Goal: Transaction & Acquisition: Purchase product/service

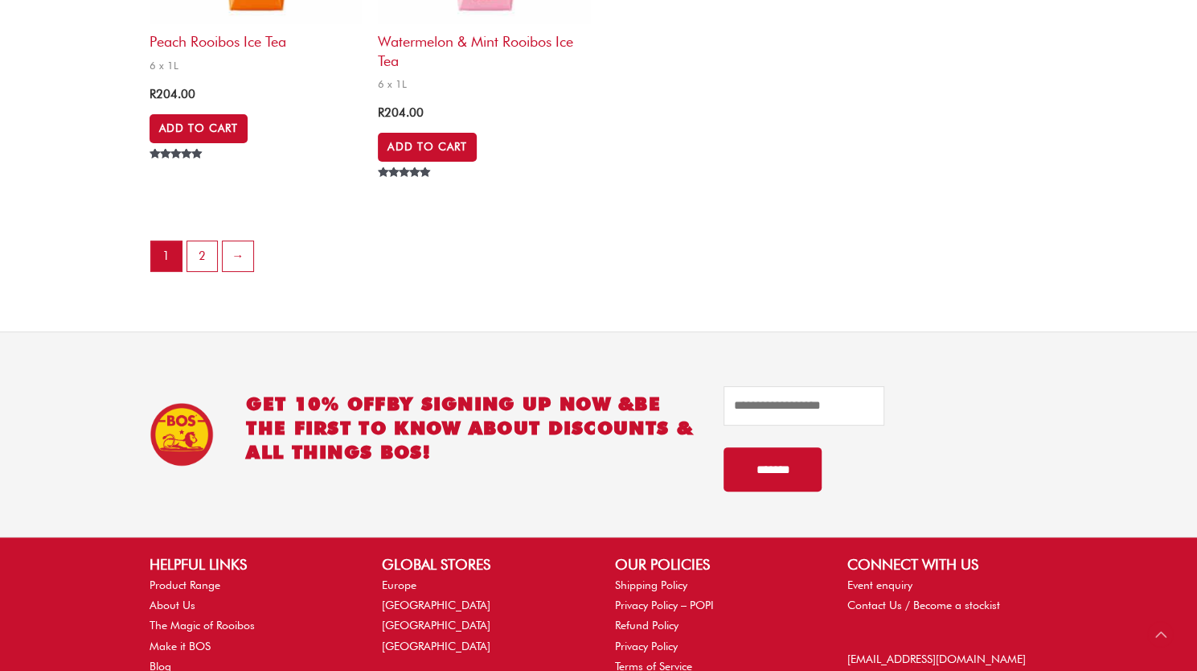
scroll to position [3838, 0]
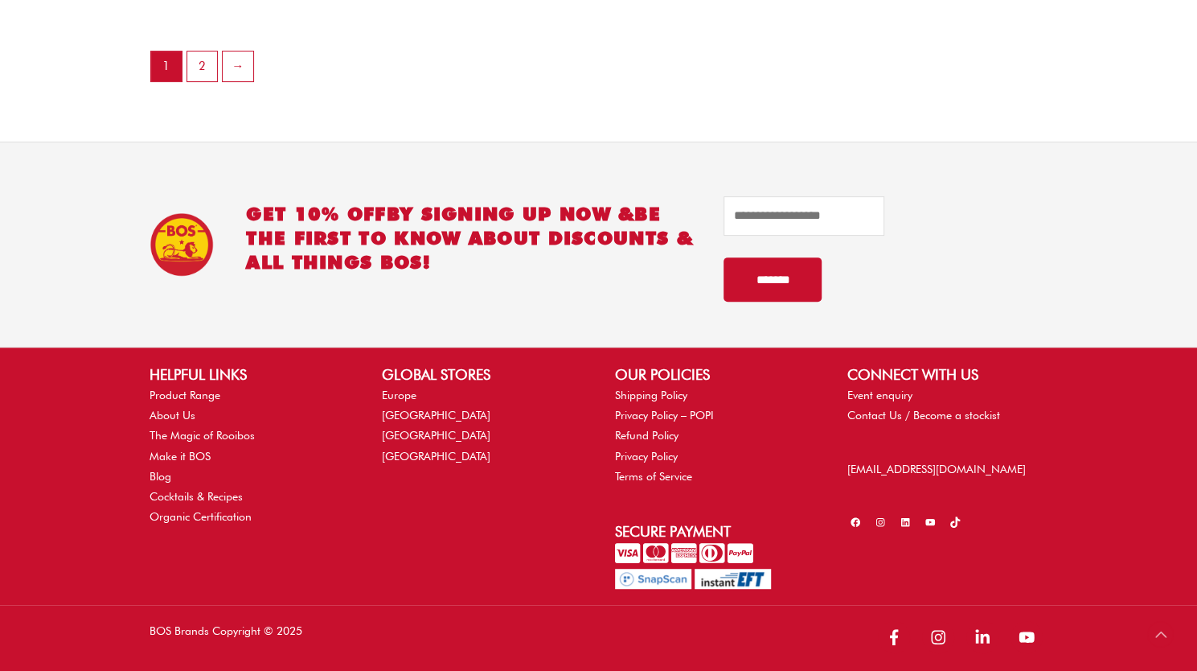
click at [204, 393] on link "Product Range" at bounding box center [185, 394] width 71 height 13
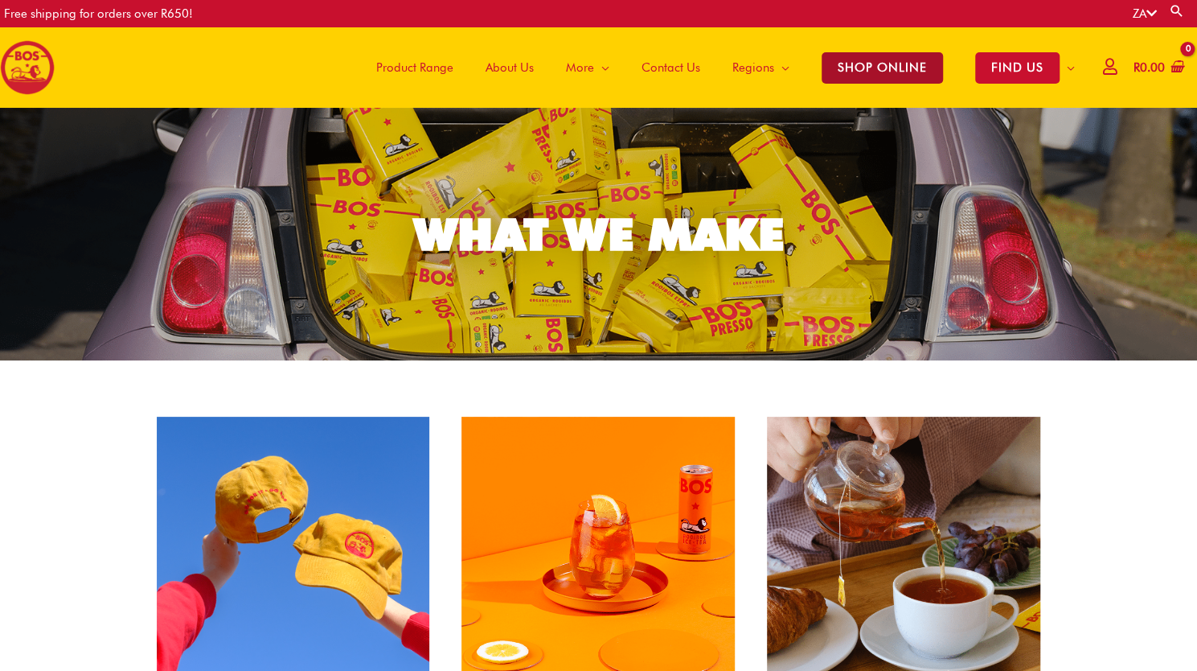
click at [861, 59] on span "SHOP ONLINE" at bounding box center [882, 67] width 121 height 31
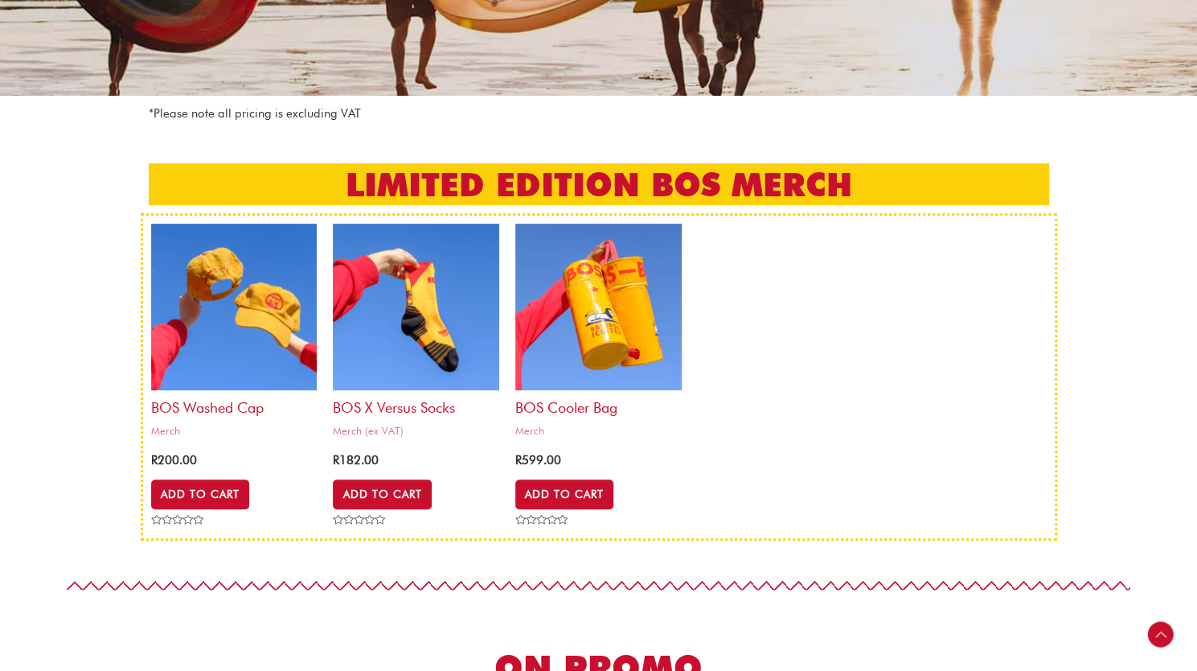
scroll to position [291, 0]
